Goal: Task Accomplishment & Management: Use online tool/utility

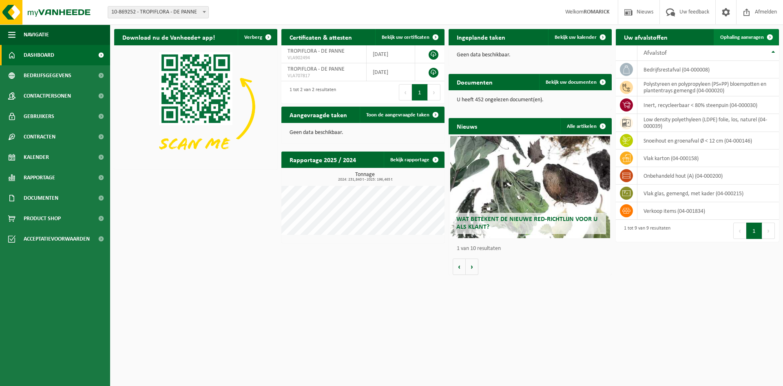
click at [721, 36] on span "Ophaling aanvragen" at bounding box center [743, 37] width 44 height 5
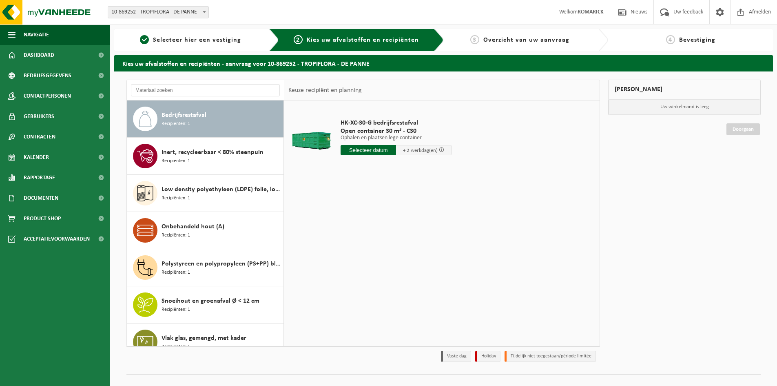
click at [358, 151] on input "text" at bounding box center [368, 150] width 55 height 10
click at [363, 235] on div "23" at bounding box center [362, 235] width 14 height 13
type input "Van 2025-09-23"
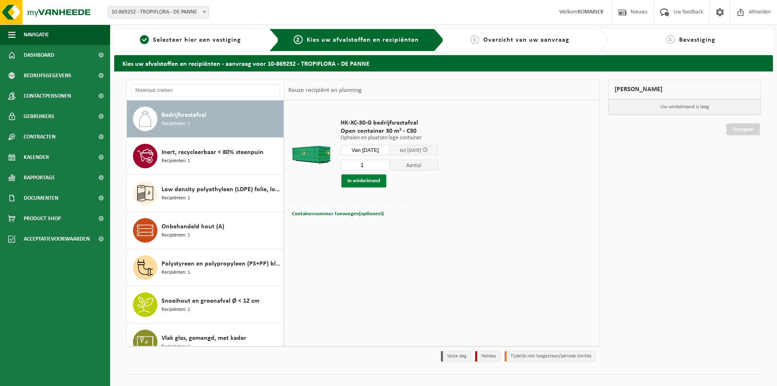
click at [364, 182] on button "In winkelmand" at bounding box center [364, 180] width 45 height 13
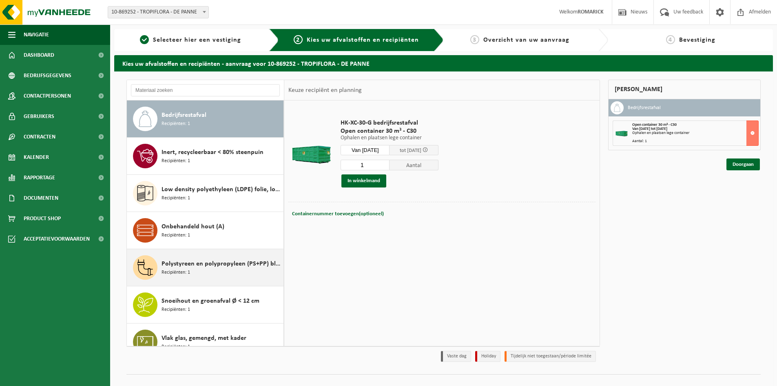
click at [218, 264] on span "Polystyreen en polypropyleen (PS+PP) bloempotten en plantentrays gemengd" at bounding box center [222, 264] width 120 height 10
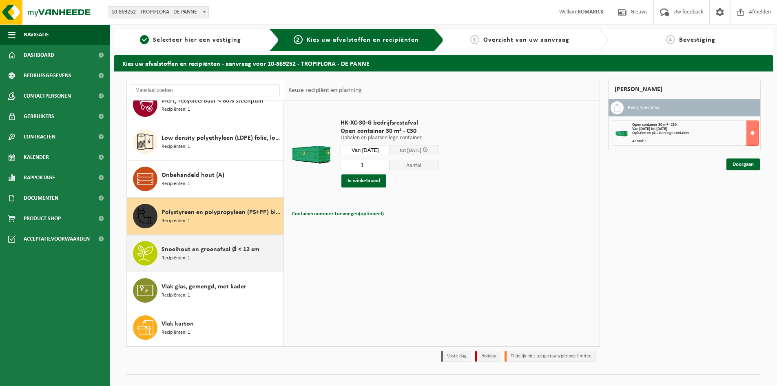
scroll to position [51, 0]
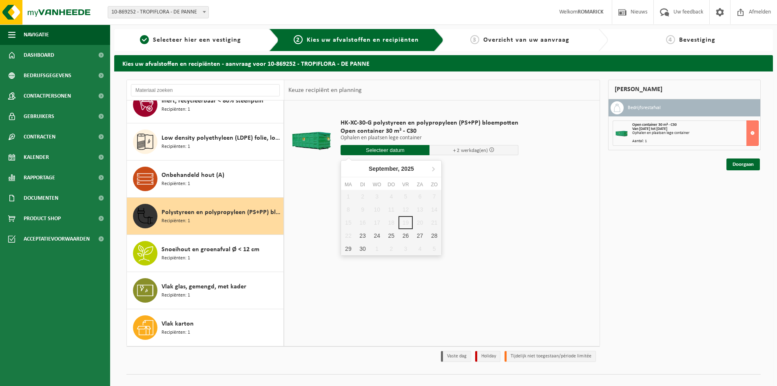
click at [365, 151] on input "text" at bounding box center [385, 150] width 89 height 10
click at [364, 240] on div "23" at bounding box center [362, 235] width 14 height 13
type input "Van 2025-09-23"
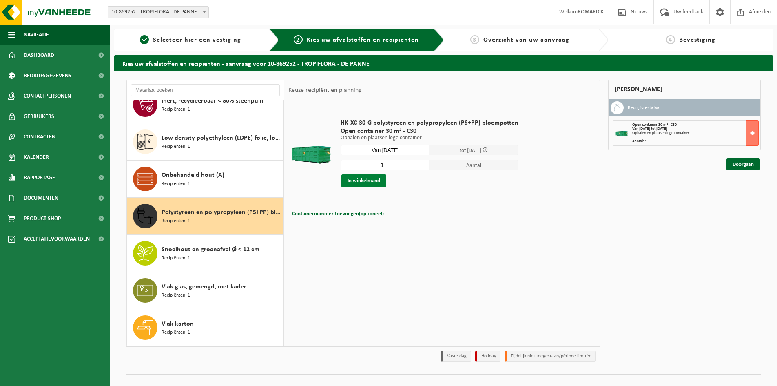
click at [367, 180] on button "In winkelmand" at bounding box center [364, 180] width 45 height 13
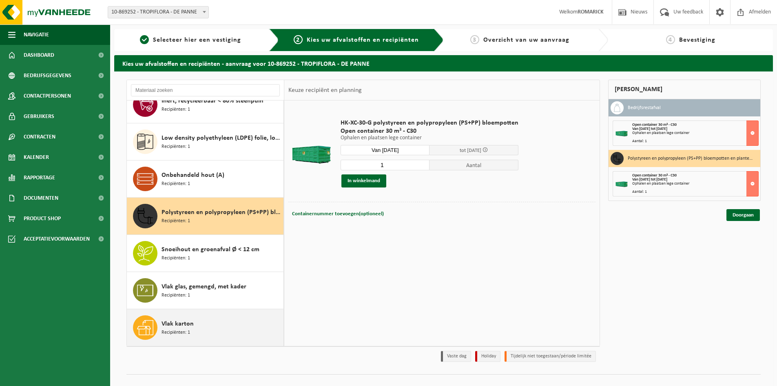
click at [185, 325] on span "Vlak karton" at bounding box center [178, 324] width 32 height 10
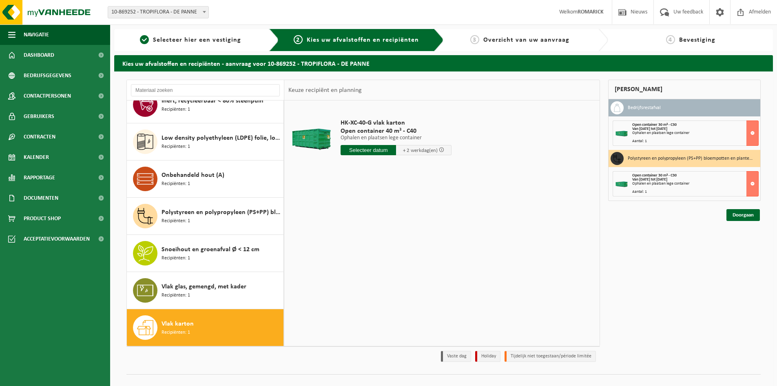
click at [377, 148] on input "text" at bounding box center [368, 150] width 55 height 10
click at [377, 236] on div "24" at bounding box center [377, 235] width 14 height 13
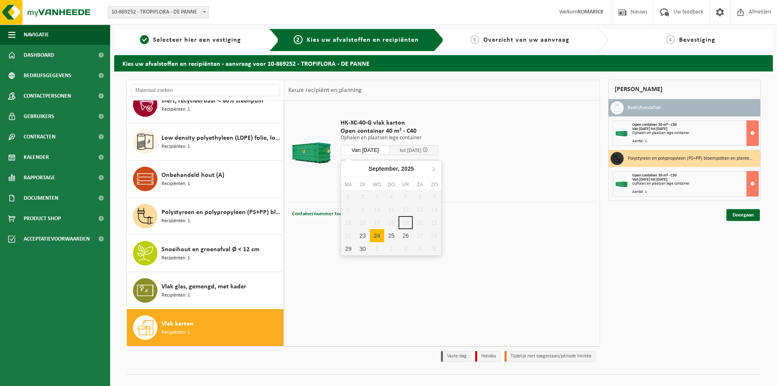
click at [386, 150] on input "Van 2025-09-24" at bounding box center [365, 150] width 49 height 10
click at [362, 235] on div "23" at bounding box center [362, 235] width 14 height 13
type input "Van 2025-09-23"
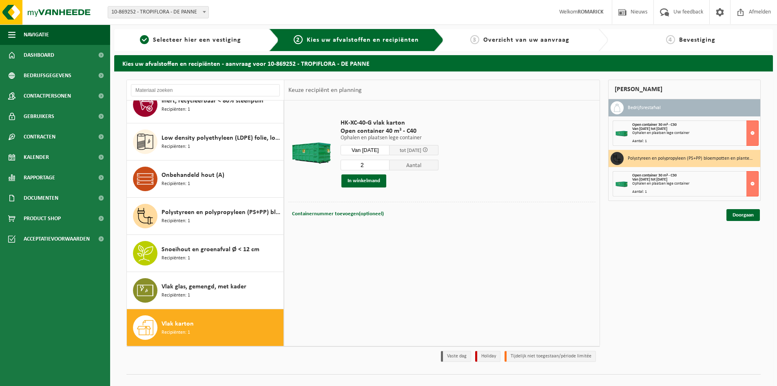
type input "2"
click at [390, 162] on input "2" at bounding box center [365, 165] width 49 height 11
click at [370, 182] on button "In winkelmand" at bounding box center [364, 180] width 45 height 13
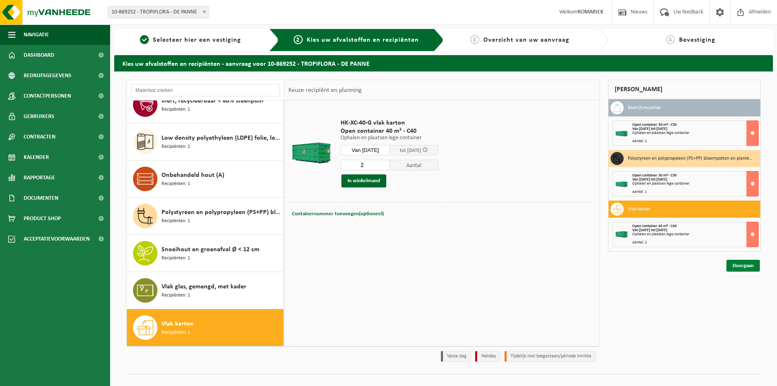
click at [737, 262] on link "Doorgaan" at bounding box center [743, 266] width 33 height 12
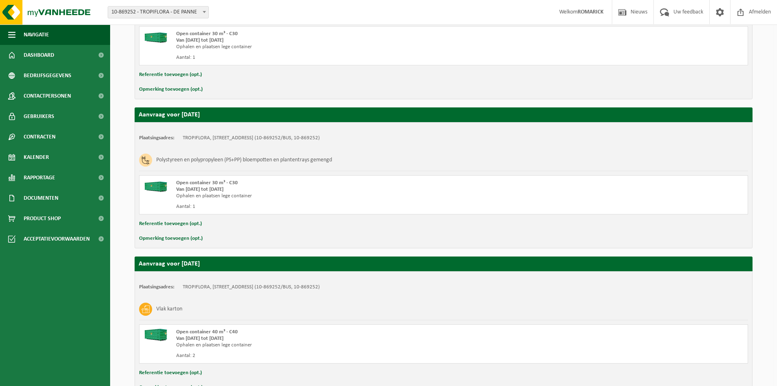
scroll to position [262, 0]
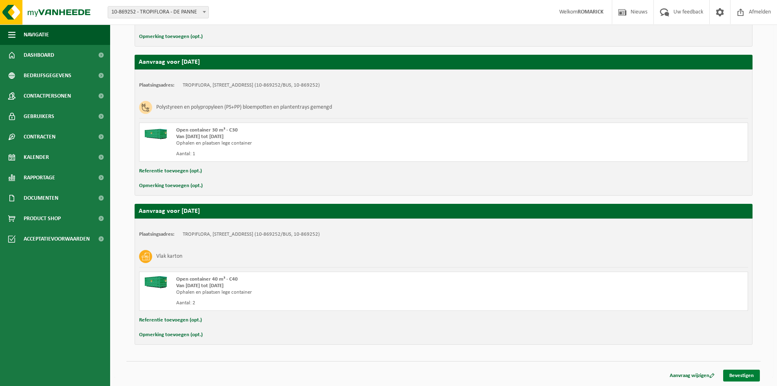
click at [735, 375] on link "Bevestigen" at bounding box center [741, 375] width 37 height 12
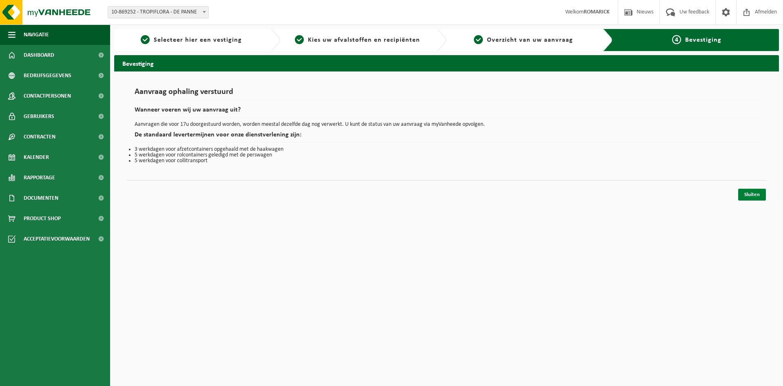
click at [752, 198] on link "Sluiten" at bounding box center [753, 195] width 28 height 12
